Goal: Find specific page/section: Find specific page/section

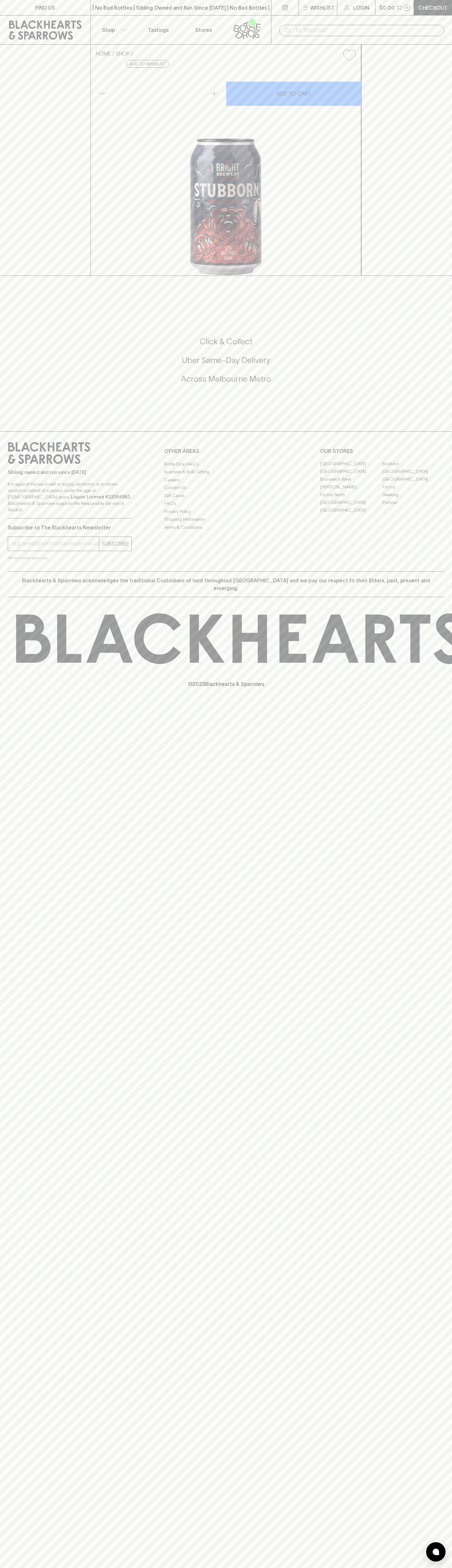
click at [2, 20] on link at bounding box center [45, 30] width 90 height 29
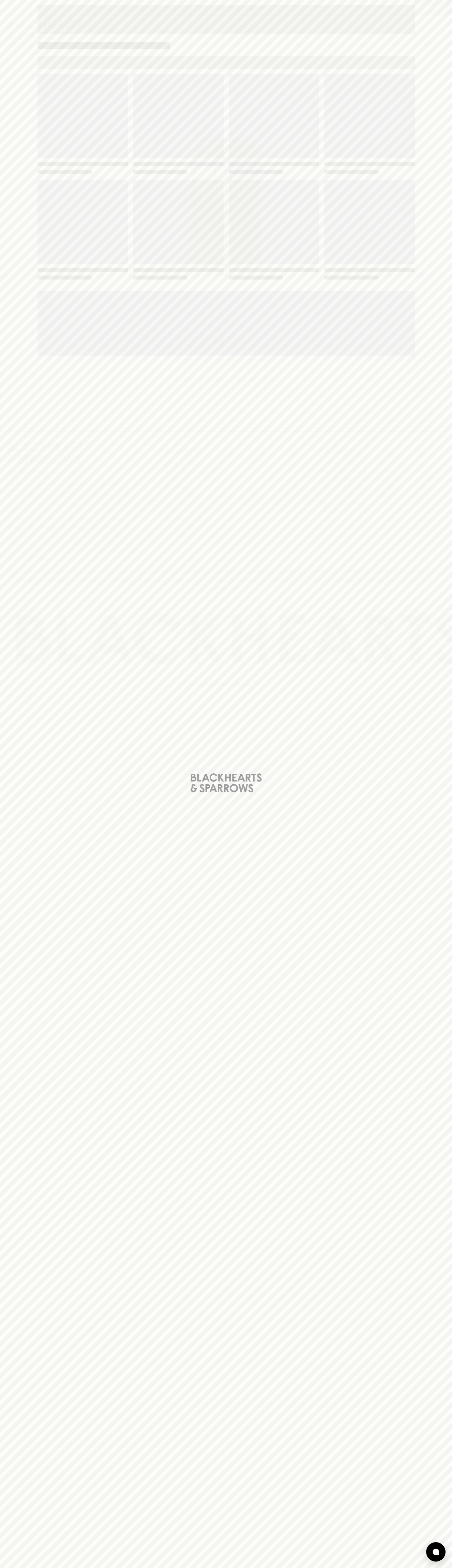
click at [37, 1567] on html "FIND US | No Bad Bottles | Sibling Owned and Run Since 2006 | No Bad Bottles | …" at bounding box center [226, 784] width 452 height 1568
click at [30, 155] on div "Loading" at bounding box center [226, 784] width 452 height 1568
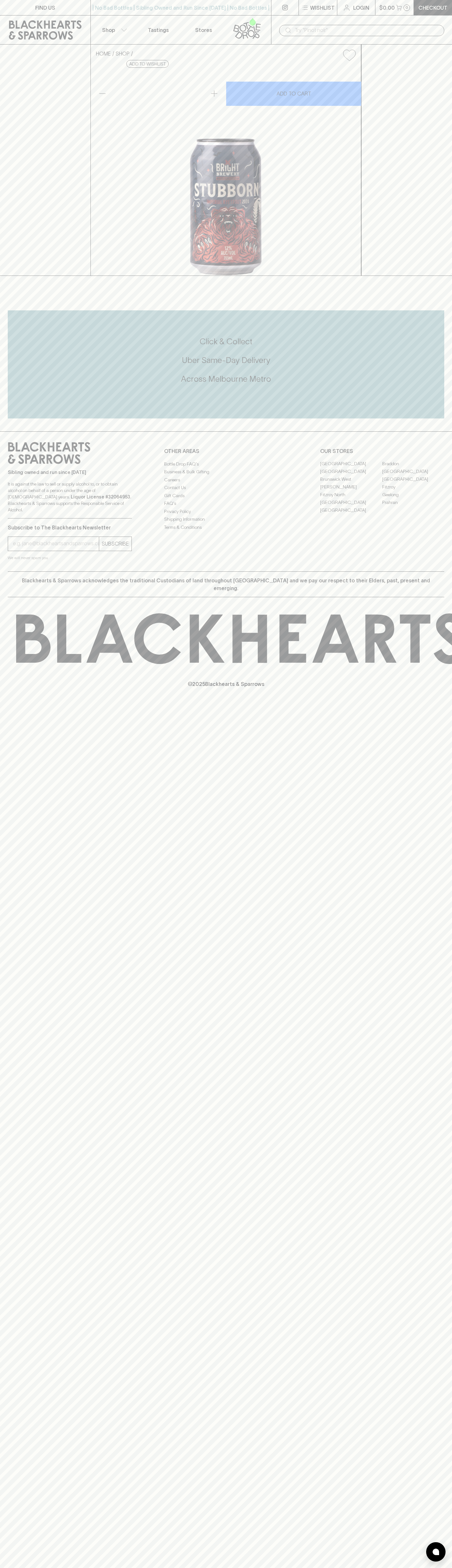
click at [351, 475] on link "[GEOGRAPHIC_DATA]" at bounding box center [351, 472] width 62 height 8
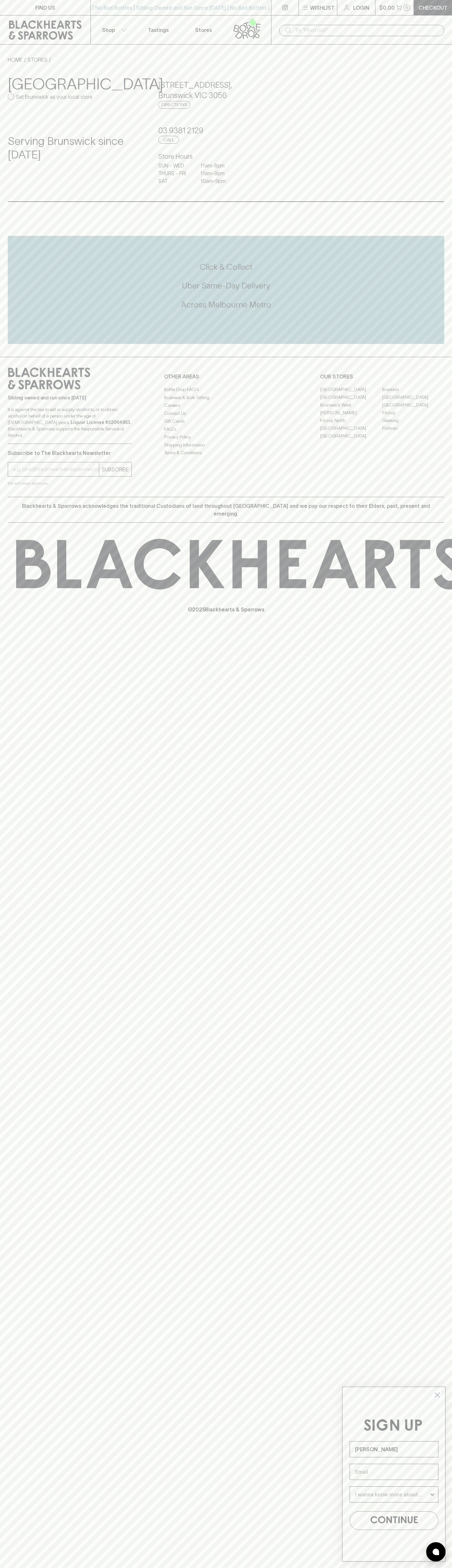
type input "[PERSON_NAME]"
